Goal: Understand process/instructions: Learn about a topic

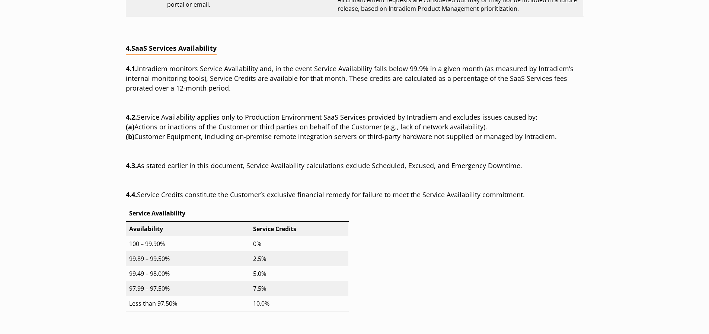
scroll to position [2674, 0]
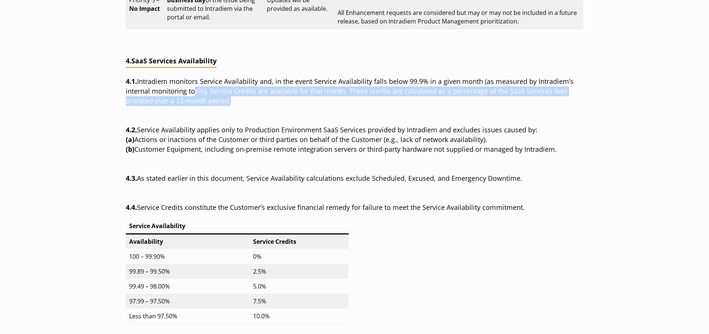
drag, startPoint x: 254, startPoint y: 104, endPoint x: 194, endPoint y: 91, distance: 61.7
click at [194, 91] on p "4.1. Intradiem monitors Service Availability and, in the event Service Availabi…" at bounding box center [355, 91] width 458 height 29
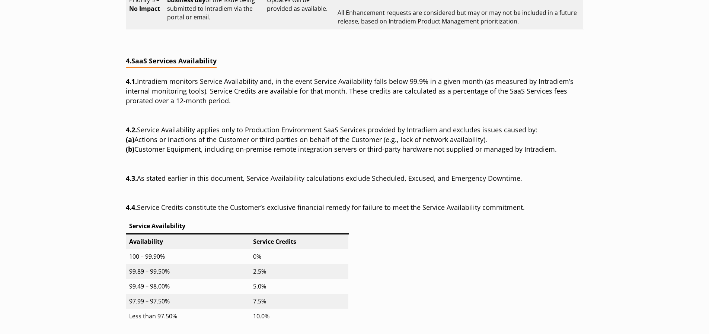
click at [197, 164] on div at bounding box center [355, 166] width 458 height 13
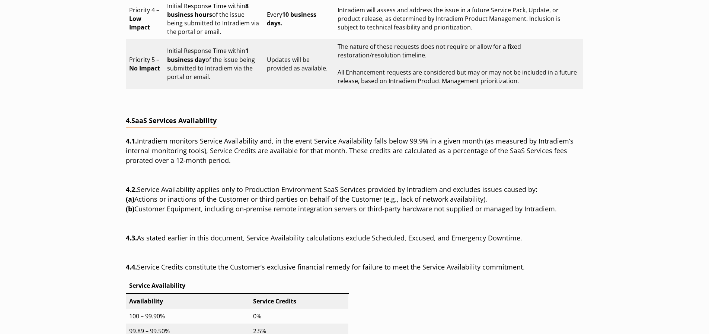
scroll to position [2600, 0]
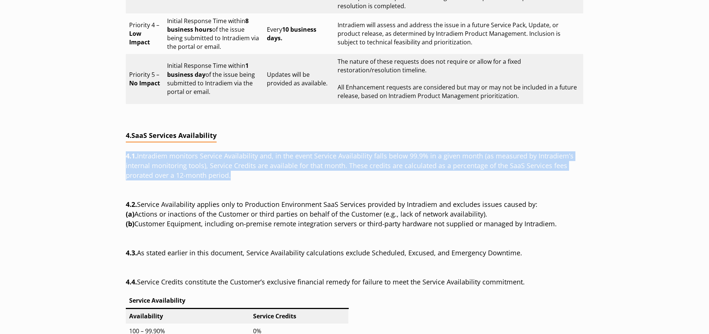
drag, startPoint x: 255, startPoint y: 173, endPoint x: 118, endPoint y: 156, distance: 138.1
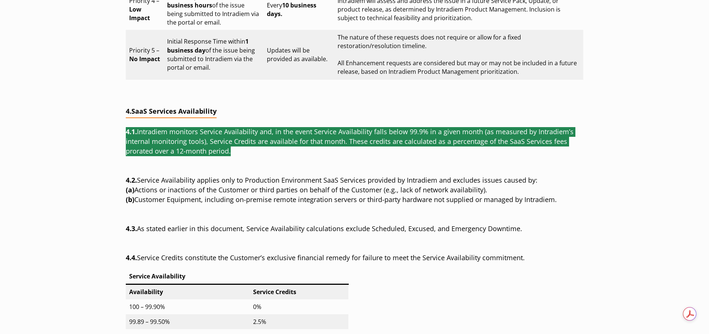
scroll to position [2637, 0]
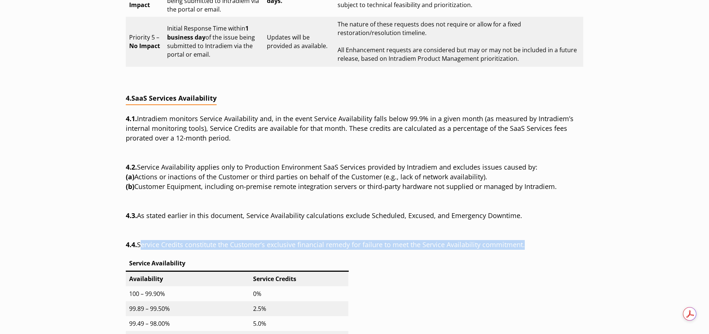
drag, startPoint x: 250, startPoint y: 235, endPoint x: 568, endPoint y: 241, distance: 317.7
click at [568, 241] on p "4.4. Service Credits constitute the Customer’s exclusive financial remedy for f…" at bounding box center [355, 245] width 458 height 10
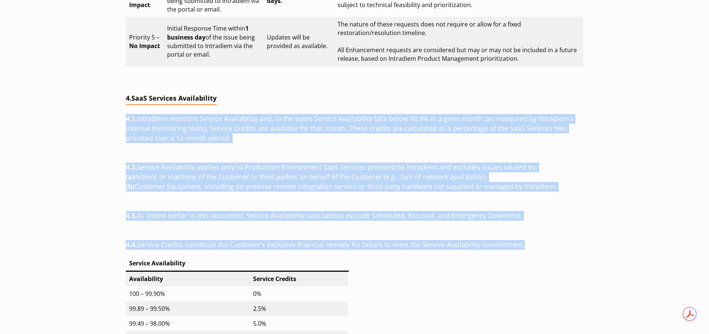
drag, startPoint x: 564, startPoint y: 240, endPoint x: 128, endPoint y: 110, distance: 454.7
click at [379, 173] on p "4.2. Service Availability applies only to Production Environment SaaS Services …" at bounding box center [355, 176] width 458 height 29
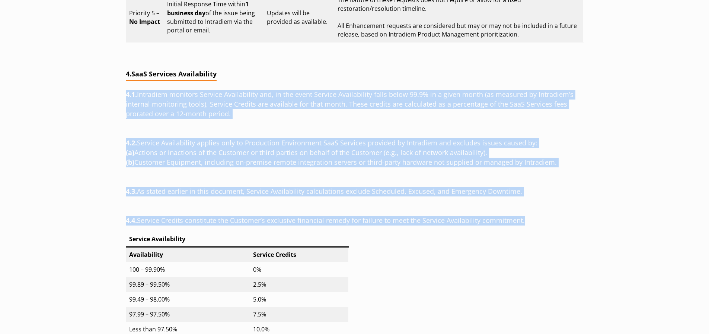
scroll to position [2674, 0]
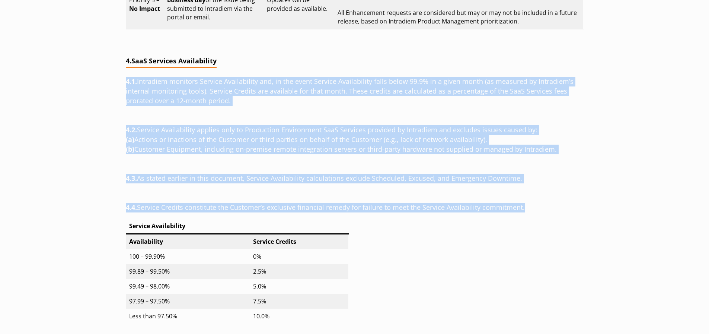
click at [220, 200] on div at bounding box center [355, 195] width 458 height 13
